Goal: Information Seeking & Learning: Learn about a topic

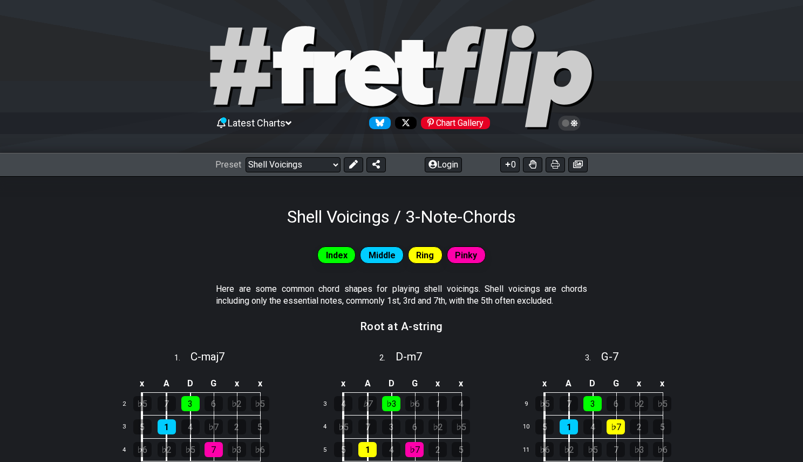
click at [319, 68] on icon at bounding box center [333, 76] width 38 height 53
select select "/welcome"
select select "C"
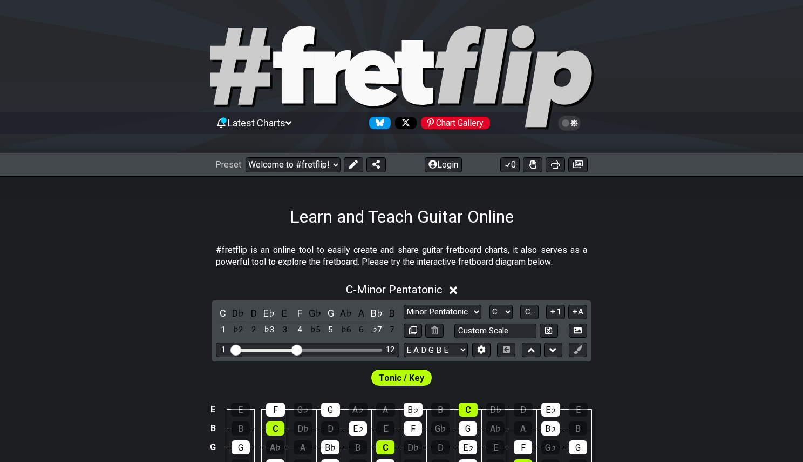
click at [319, 68] on icon at bounding box center [333, 76] width 38 height 53
click at [336, 161] on select "Welcome to #fretflip! Initial Preset Custom Preset Minor Pentatonic Major Penta…" at bounding box center [293, 164] width 95 height 15
click at [246, 157] on select "Welcome to #fretflip! Initial Preset Custom Preset Minor Pentatonic Major Penta…" at bounding box center [293, 164] width 95 height 15
select select "/minor-pentatonic"
select select "C"
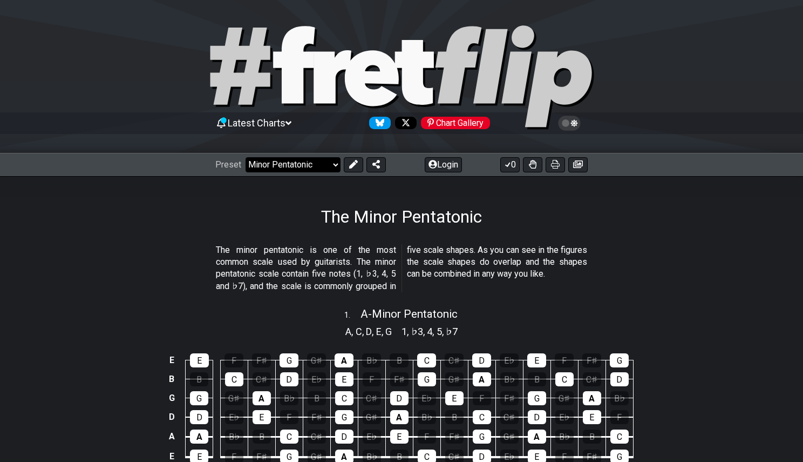
click at [285, 166] on select "Welcome to #fretflip! Initial Preset Custom Preset Minor Pentatonic Major Penta…" at bounding box center [293, 164] width 95 height 15
click at [246, 157] on select "Welcome to #fretflip! Initial Preset Custom Preset Minor Pentatonic Major Penta…" at bounding box center [293, 164] width 95 height 15
select select "/the-caged-system"
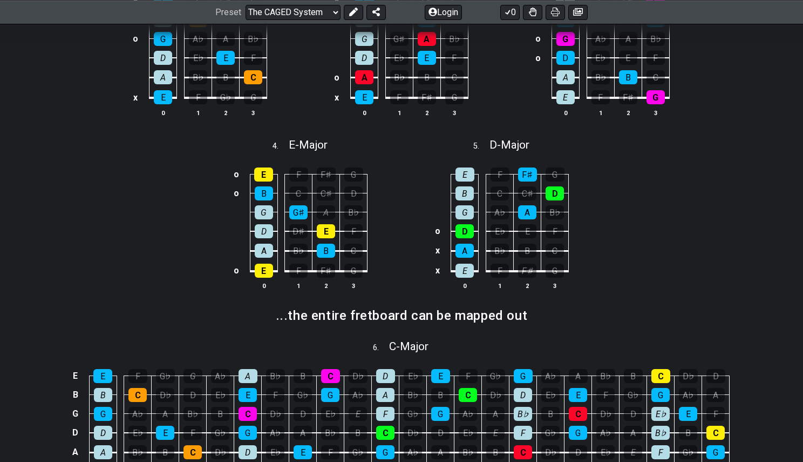
scroll to position [611, 0]
